Goal: Information Seeking & Learning: Learn about a topic

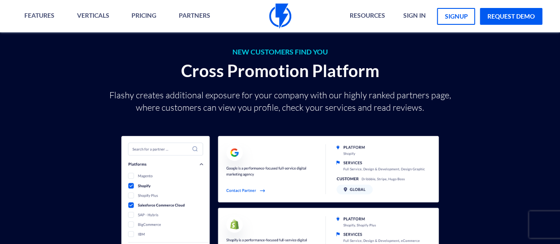
scroll to position [1775, 0]
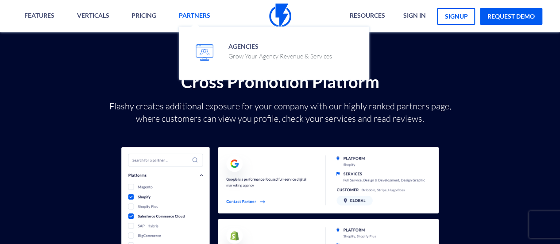
click at [211, 16] on link "Partners" at bounding box center [194, 16] width 45 height 32
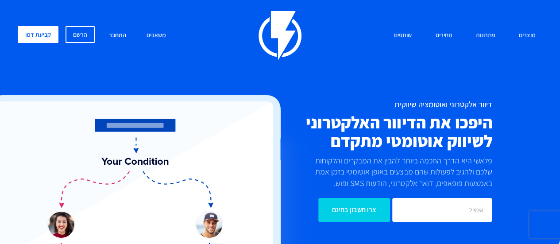
click at [116, 31] on link "התחבר" at bounding box center [117, 35] width 31 height 19
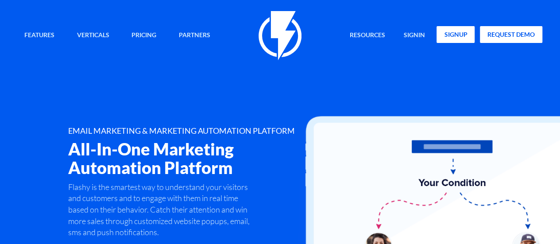
click at [458, 39] on link "signup" at bounding box center [456, 34] width 38 height 17
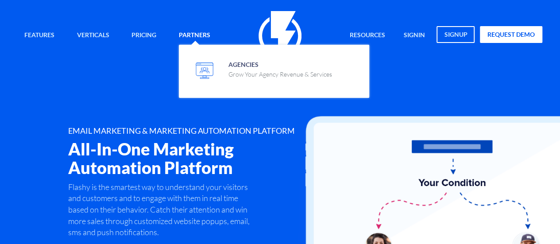
click at [186, 32] on link "Partners" at bounding box center [194, 35] width 45 height 19
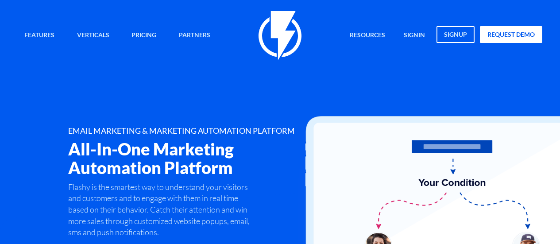
click at [249, 72] on div "Features Marketing Automation Convert, Enagage And Retain Your Customers Email …" at bounding box center [280, 142] width 538 height 262
click at [229, 64] on span "Agencies Grow Your Agency Revenue & Services" at bounding box center [281, 68] width 104 height 21
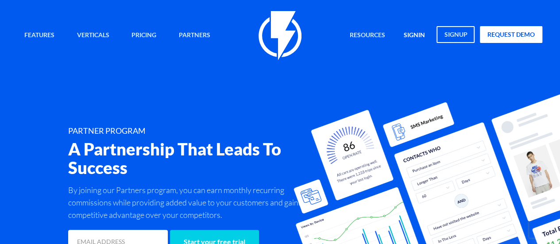
click at [414, 38] on link "signin" at bounding box center [414, 35] width 35 height 19
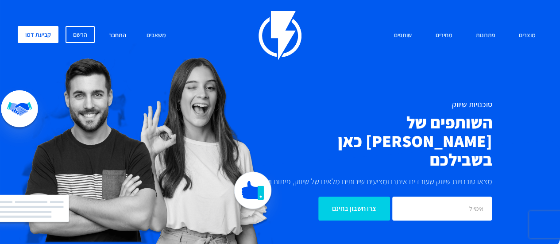
click at [123, 32] on link "התחבר" at bounding box center [117, 35] width 31 height 19
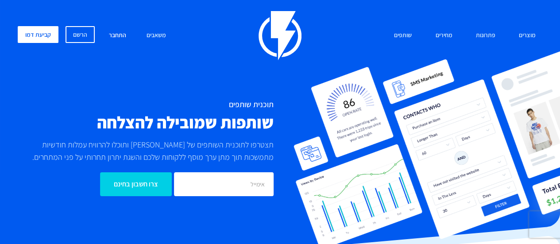
click at [115, 34] on link "התחבר" at bounding box center [117, 35] width 31 height 19
click at [117, 32] on link "התחבר" at bounding box center [117, 35] width 31 height 19
click at [43, 29] on link "קביעת דמו" at bounding box center [38, 34] width 41 height 17
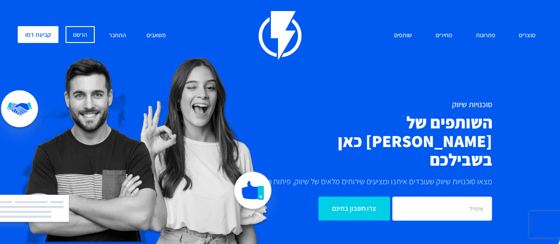
click at [218, 47] on img at bounding box center [127, 160] width 310 height 237
click at [481, 116] on h2 "השותפים של פלאשי כאן בשבילכם" at bounding box center [367, 140] width 249 height 55
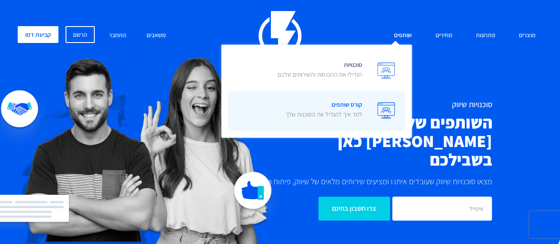
click at [343, 114] on p "למד איך להגדיל את הסוכנות שלך" at bounding box center [324, 114] width 77 height 9
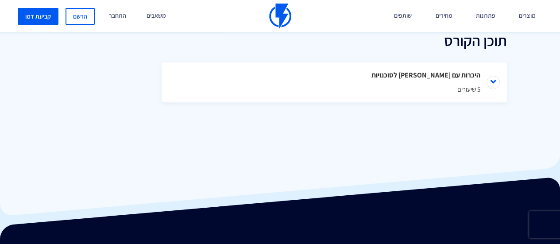
scroll to position [438, 0]
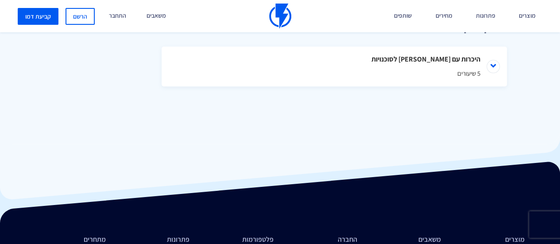
click at [324, 87] on div "תוכן הקורס היכרות עם פלאשי לסוכנויות 5 שיעורים למה פלאשי וסוכנויות דיגיטל הם שי…" at bounding box center [280, 53] width 560 height 180
click at [345, 60] on li "היכרות עם פלאשי לסוכנויות 5 שיעורים" at bounding box center [335, 67] width 346 height 40
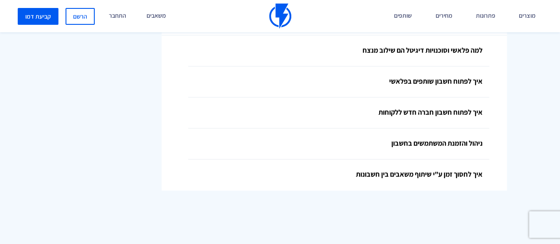
scroll to position [487, 0]
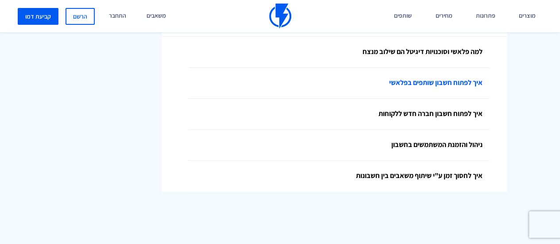
click at [427, 86] on link "איך לפתוח חשבון שותפים בפלאשי" at bounding box center [338, 83] width 301 height 31
